Goal: Transaction & Acquisition: Download file/media

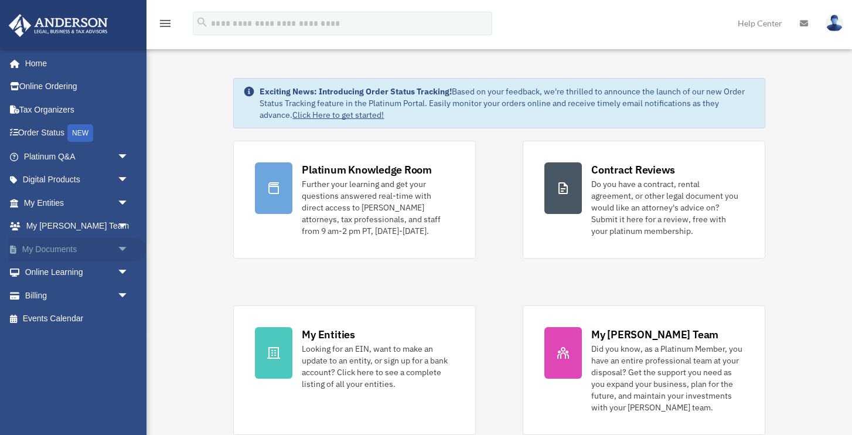
click at [59, 250] on link "My Documents arrow_drop_down" at bounding box center [77, 248] width 138 height 23
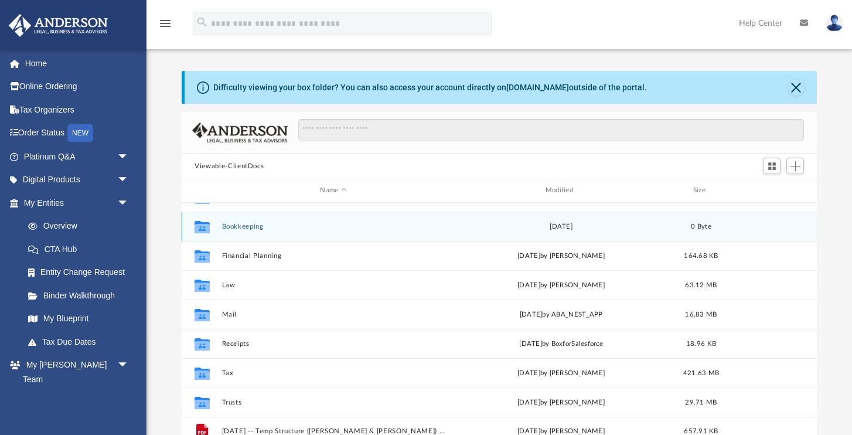
scroll to position [20, 0]
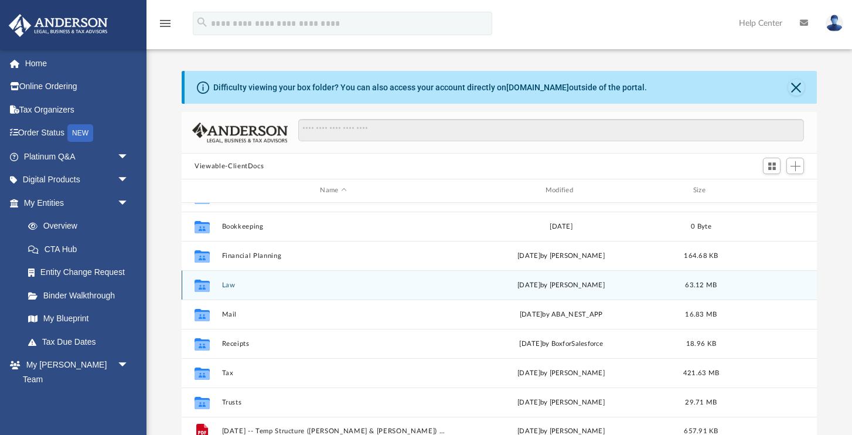
click at [480, 280] on div "today by Skye Lovelace" at bounding box center [561, 284] width 223 height 11
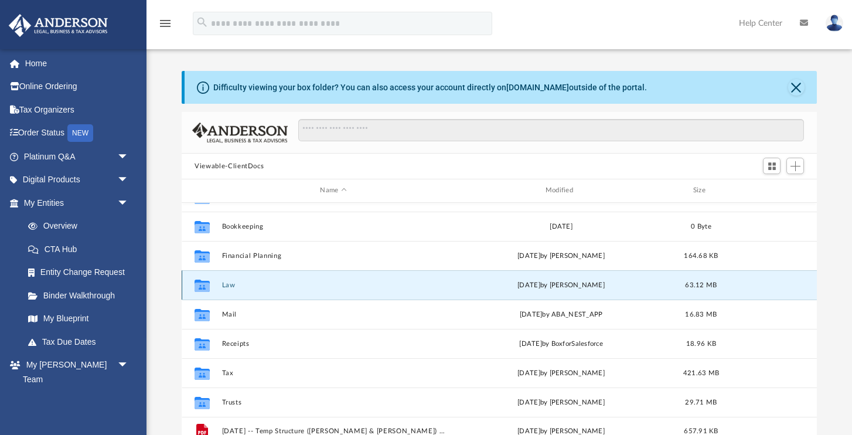
click at [473, 282] on div "today by Skye Lovelace" at bounding box center [561, 284] width 223 height 11
click at [231, 286] on button "Law" at bounding box center [333, 285] width 223 height 8
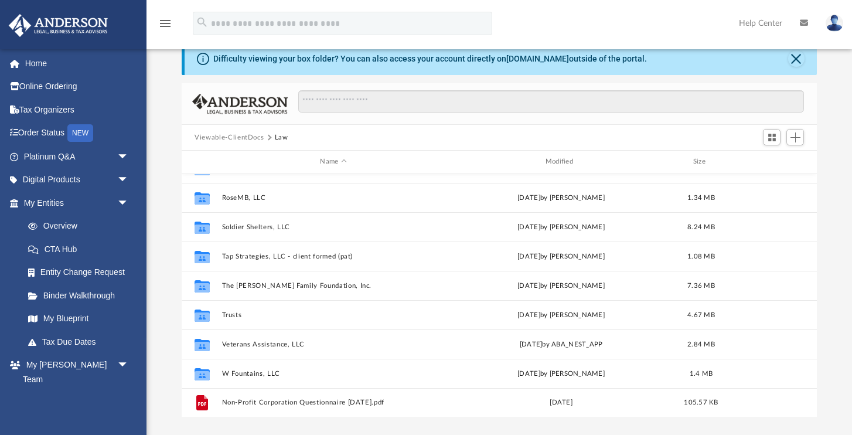
scroll to position [36, 0]
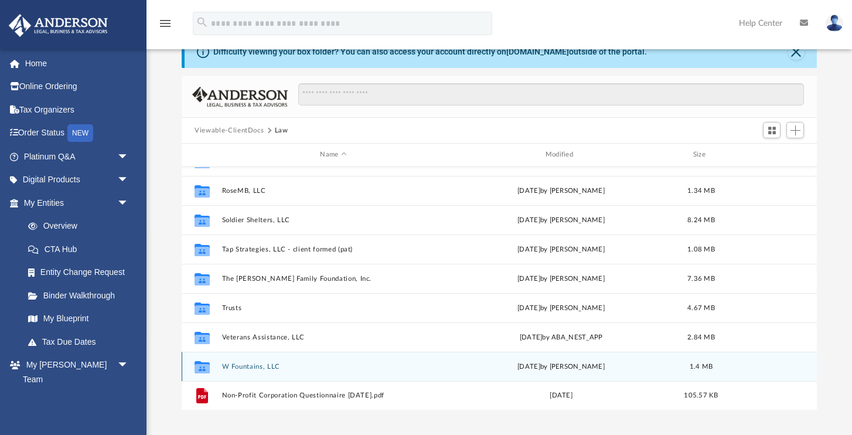
click at [263, 368] on button "W Fountains, LLC" at bounding box center [333, 367] width 223 height 8
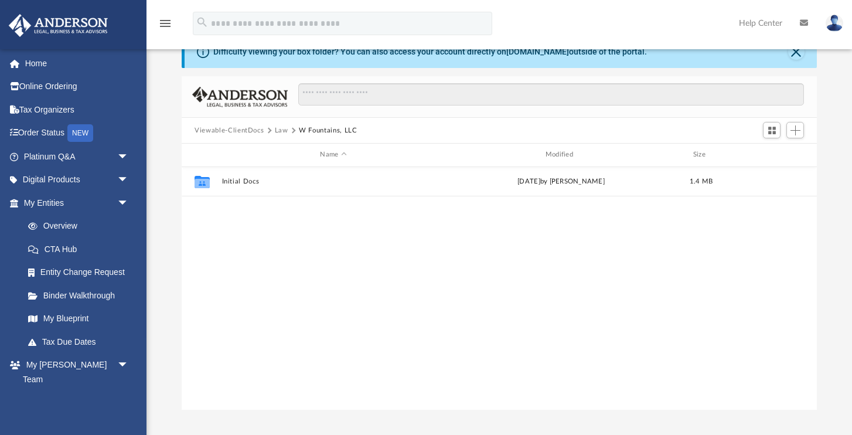
scroll to position [0, 0]
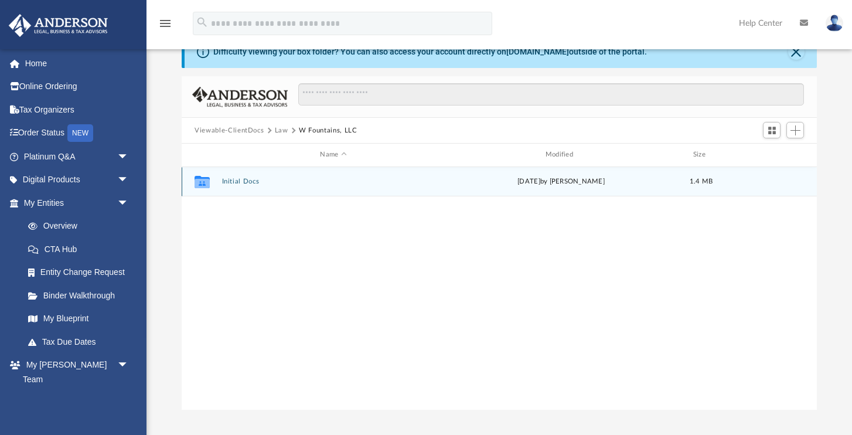
click at [242, 180] on button "Initial Docs" at bounding box center [333, 181] width 223 height 8
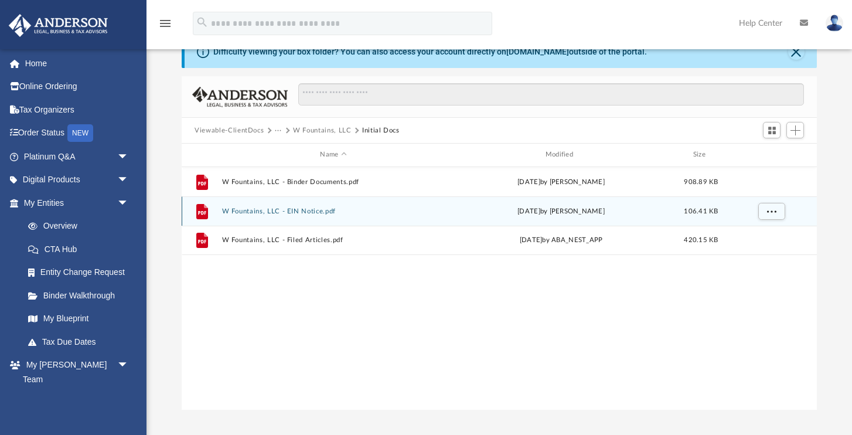
click at [287, 211] on button "W Fountains, LLC - EIN Notice.pdf" at bounding box center [333, 211] width 223 height 8
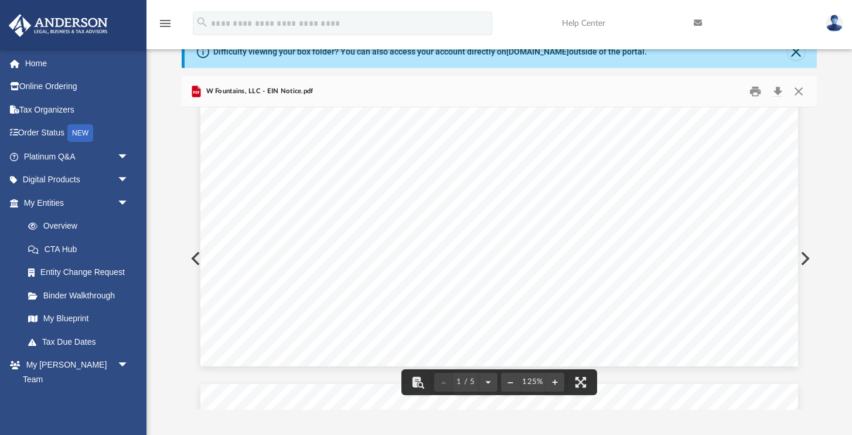
scroll to position [526, 0]
click at [779, 91] on button "Download" at bounding box center [777, 92] width 21 height 18
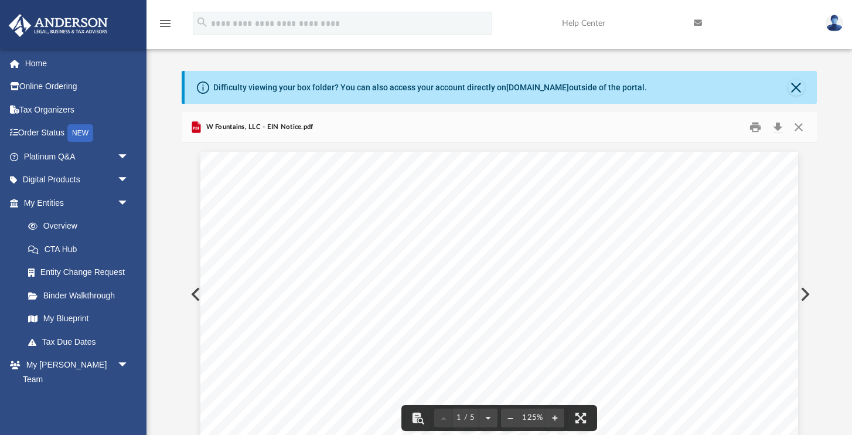
scroll to position [0, 0]
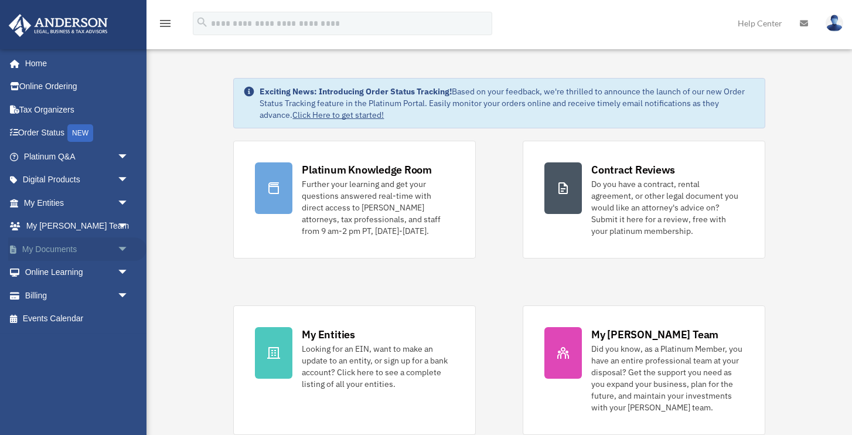
click at [69, 248] on link "My Documents arrow_drop_down" at bounding box center [77, 248] width 138 height 23
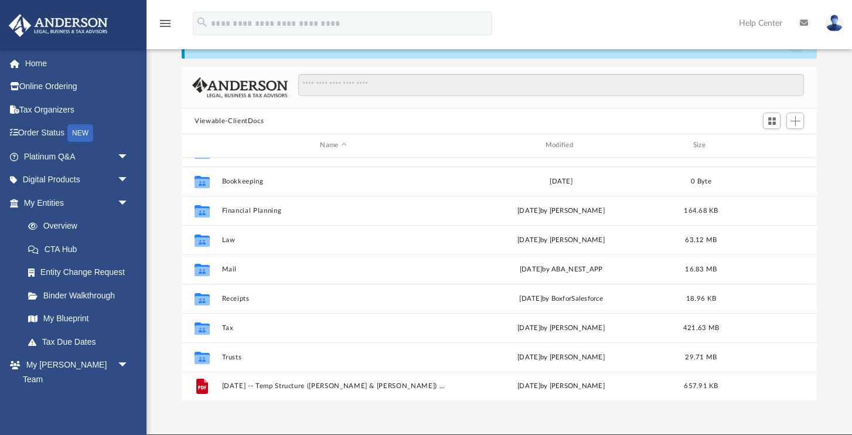
scroll to position [20, 0]
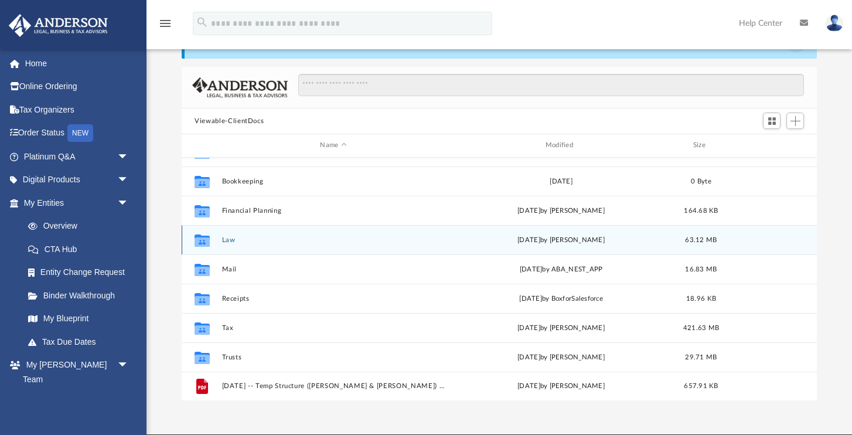
click at [241, 240] on button "Law" at bounding box center [333, 240] width 223 height 8
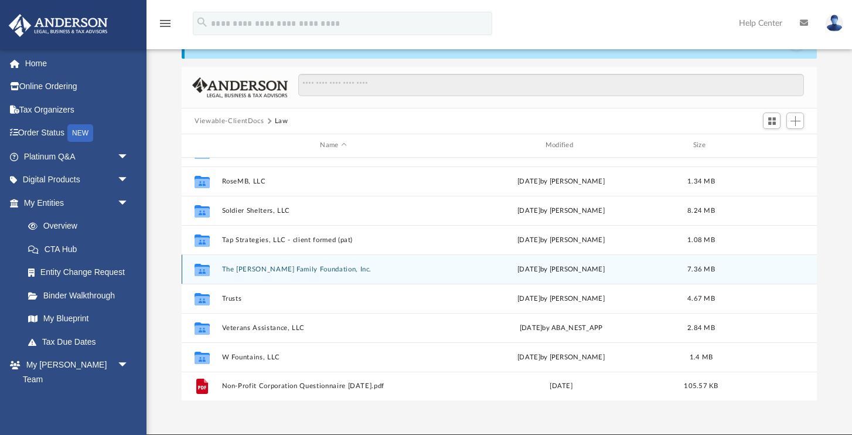
scroll to position [343, 0]
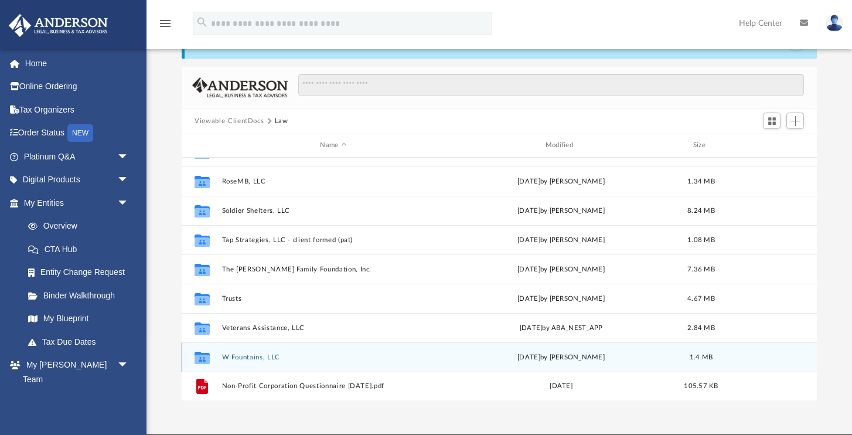
click at [262, 356] on button "W Fountains, LLC" at bounding box center [333, 357] width 223 height 8
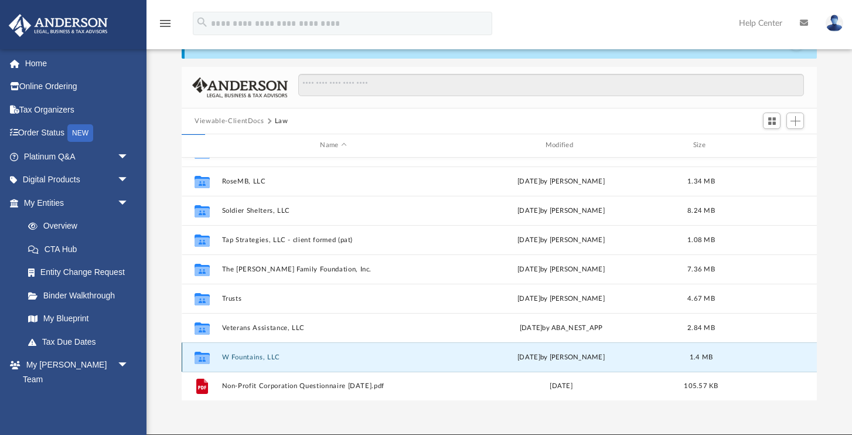
scroll to position [0, 0]
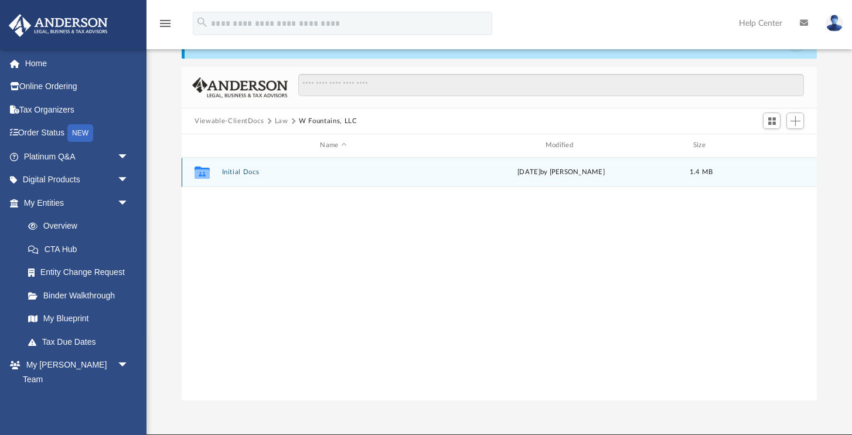
click at [251, 175] on button "Initial Docs" at bounding box center [333, 172] width 223 height 8
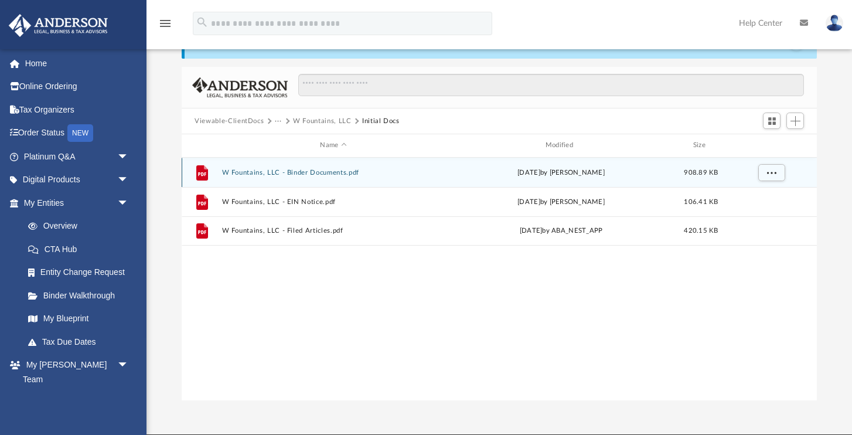
click at [255, 172] on button "W Fountains, LLC - Binder Documents.pdf" at bounding box center [333, 173] width 223 height 8
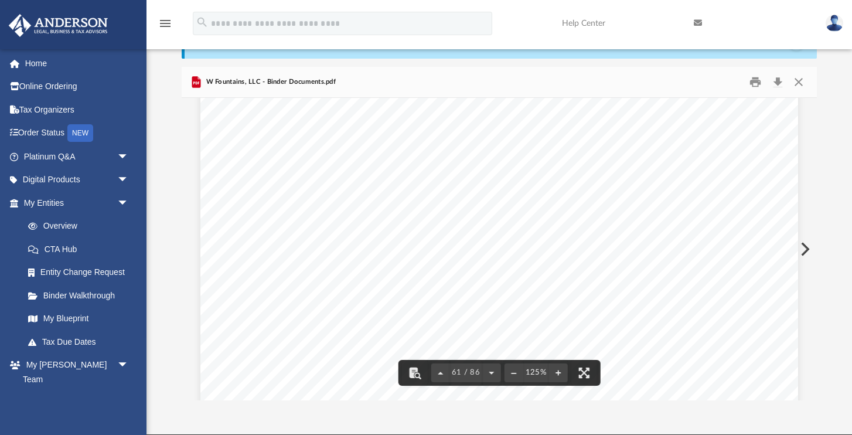
scroll to position [47587, 0]
click at [780, 84] on button "Download" at bounding box center [777, 82] width 21 height 18
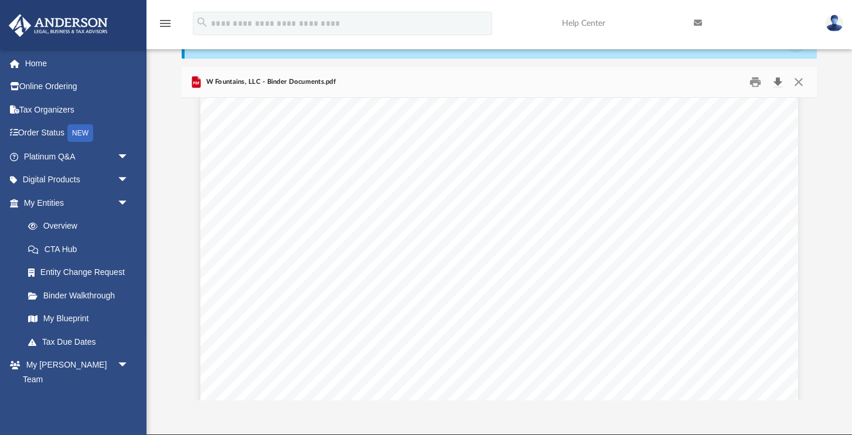
click at [777, 81] on button "Download" at bounding box center [777, 82] width 21 height 18
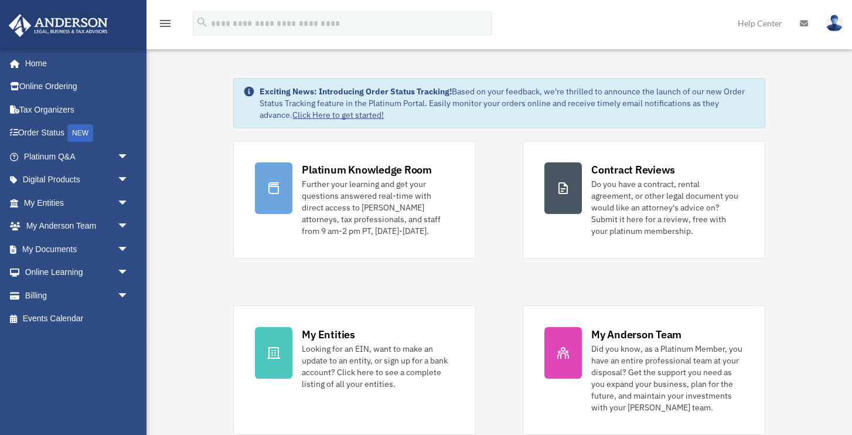
scroll to position [18, 0]
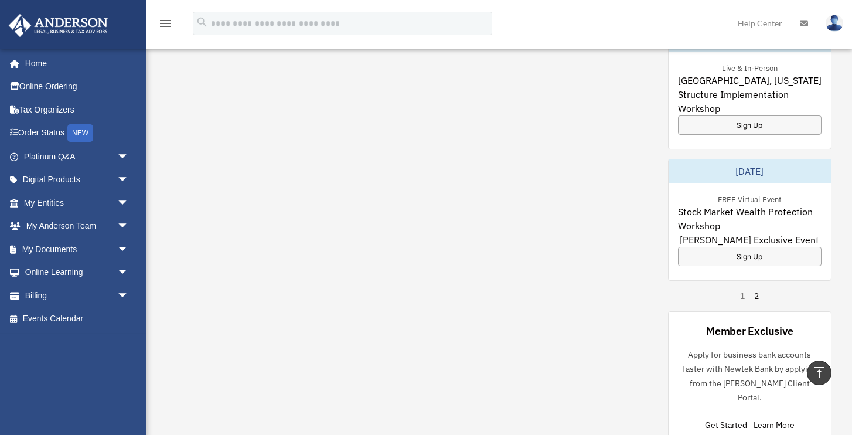
scroll to position [18, 0]
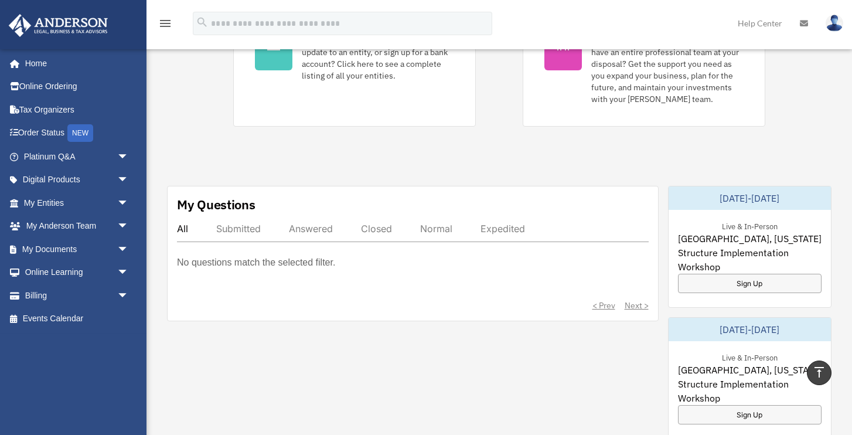
scroll to position [206, 0]
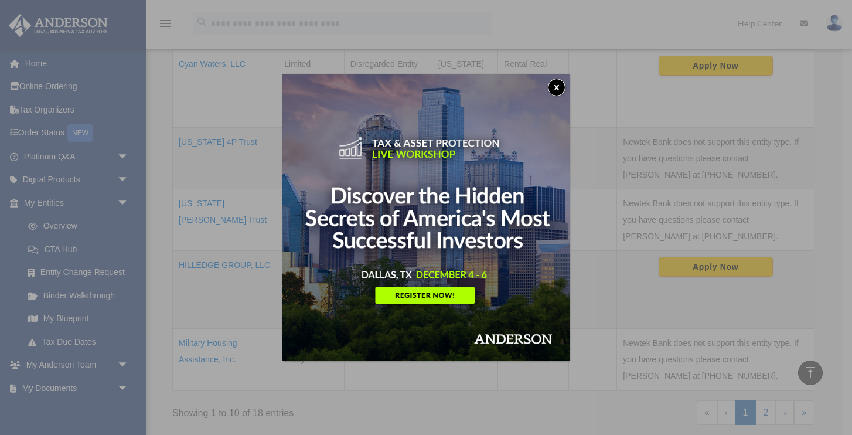
scroll to position [37, 0]
